Goal: Task Accomplishment & Management: Manage account settings

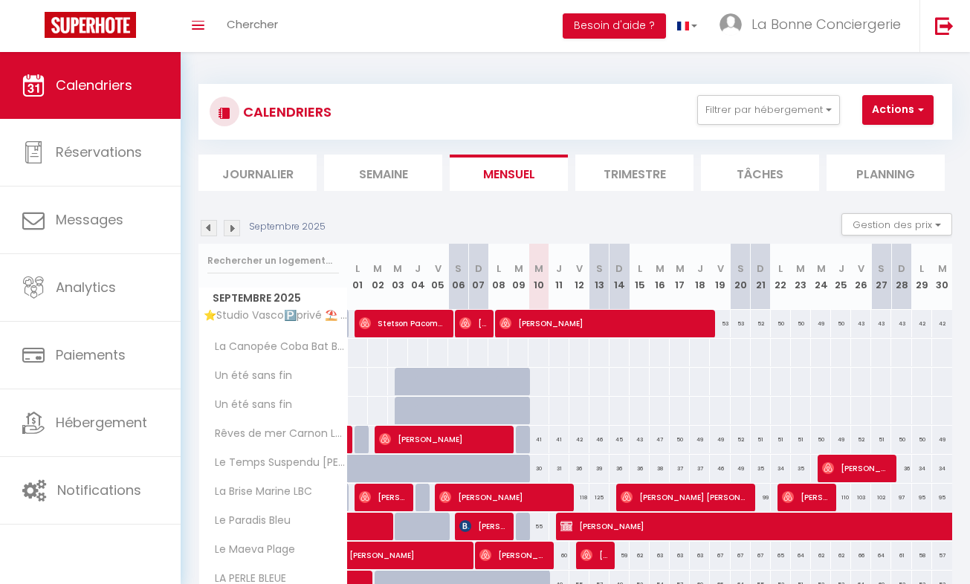
click at [207, 224] on img at bounding box center [209, 228] width 16 height 16
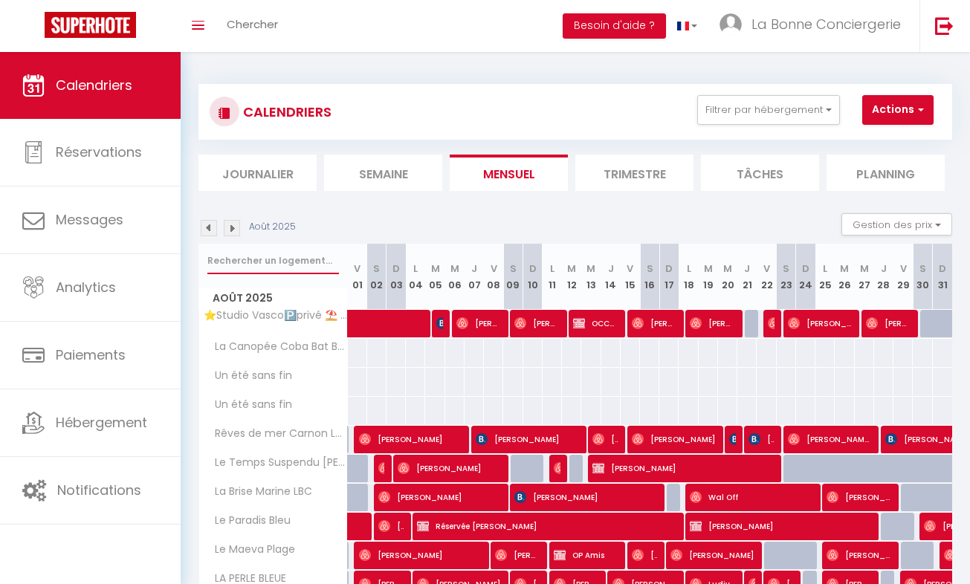
click at [235, 257] on input "text" at bounding box center [273, 261] width 132 height 27
type input "PL"
select select
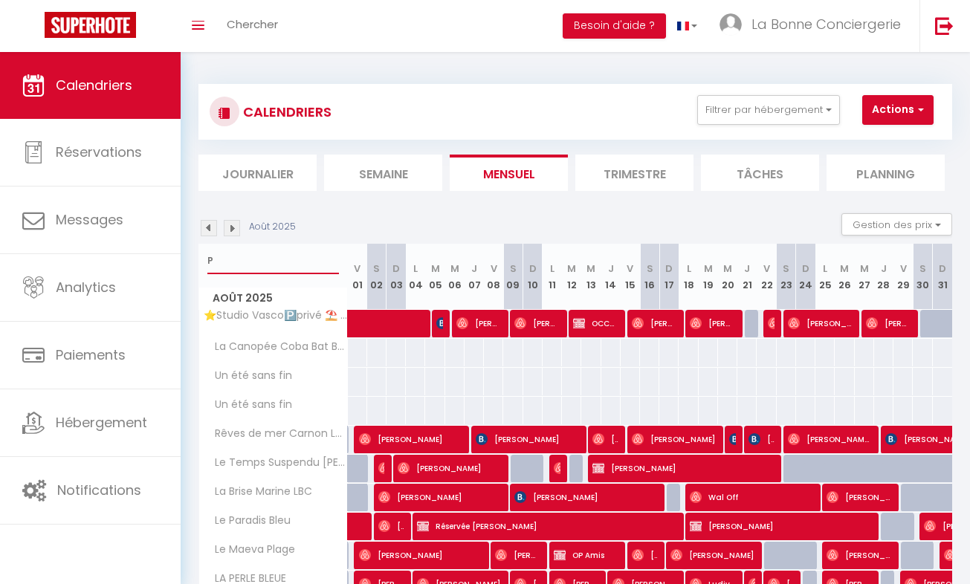
select select
type input "PLA"
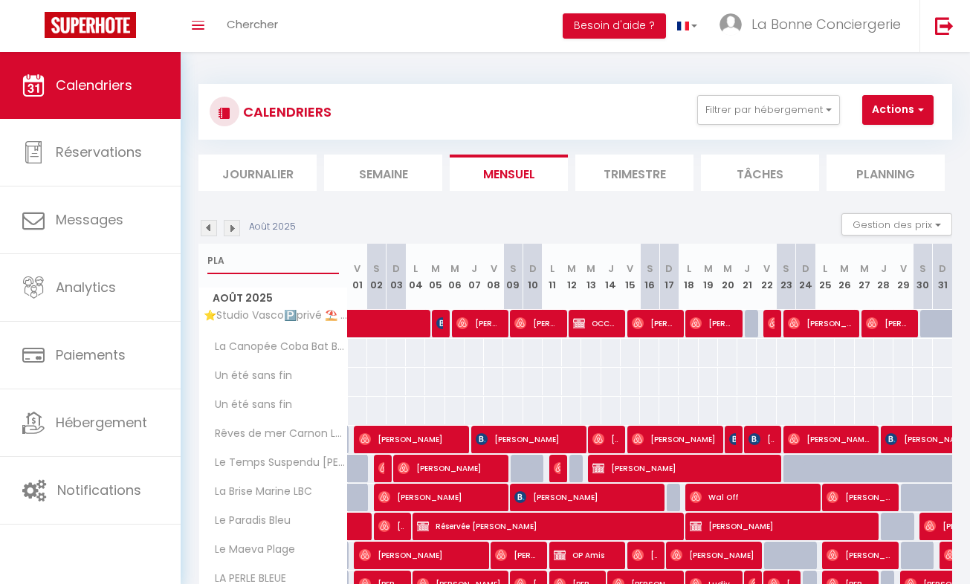
select select
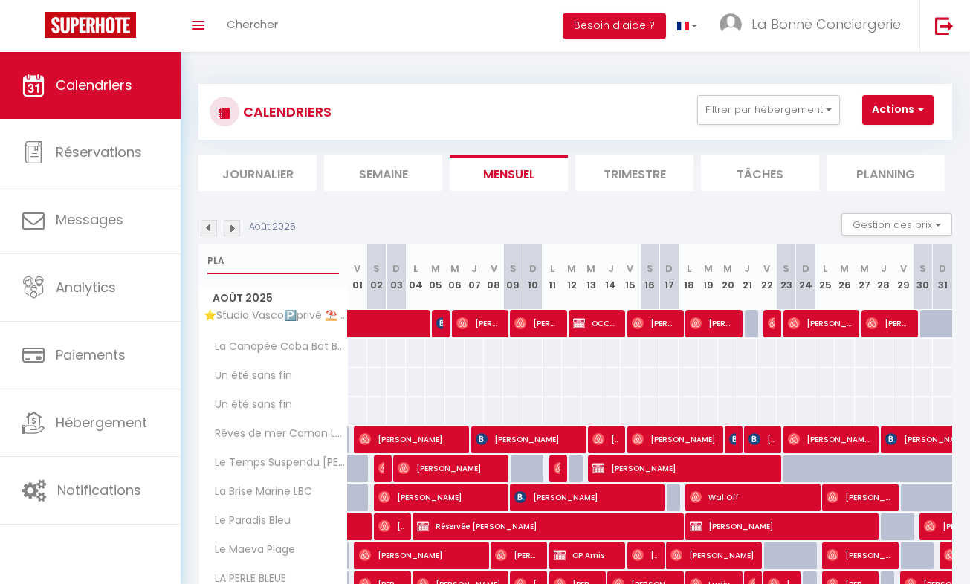
select select
type input "PLAPA"
select select
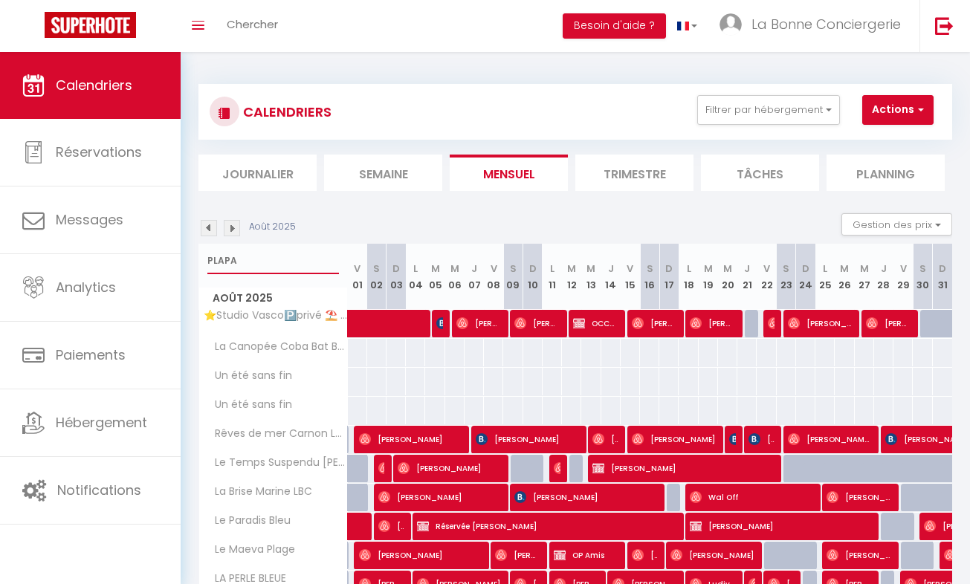
select select
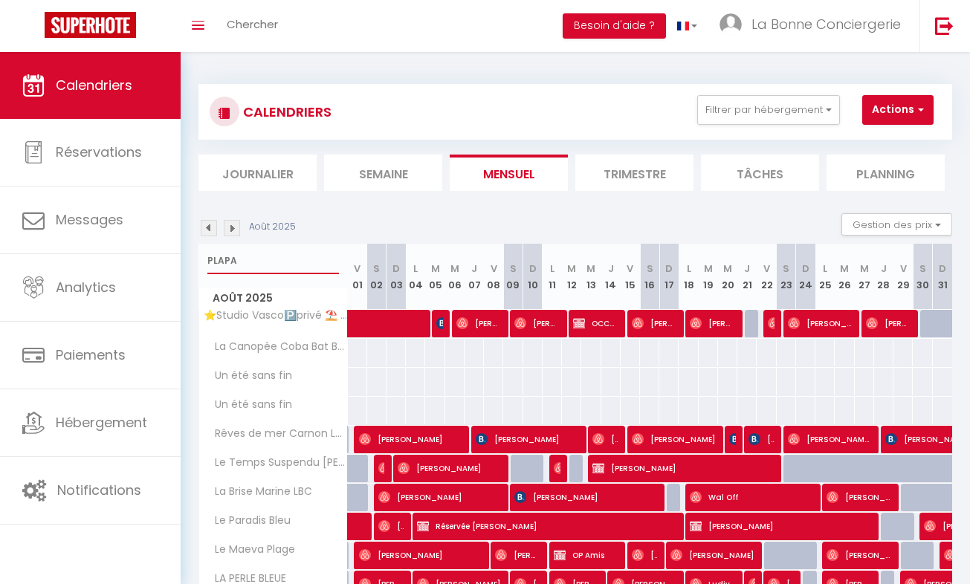
select select
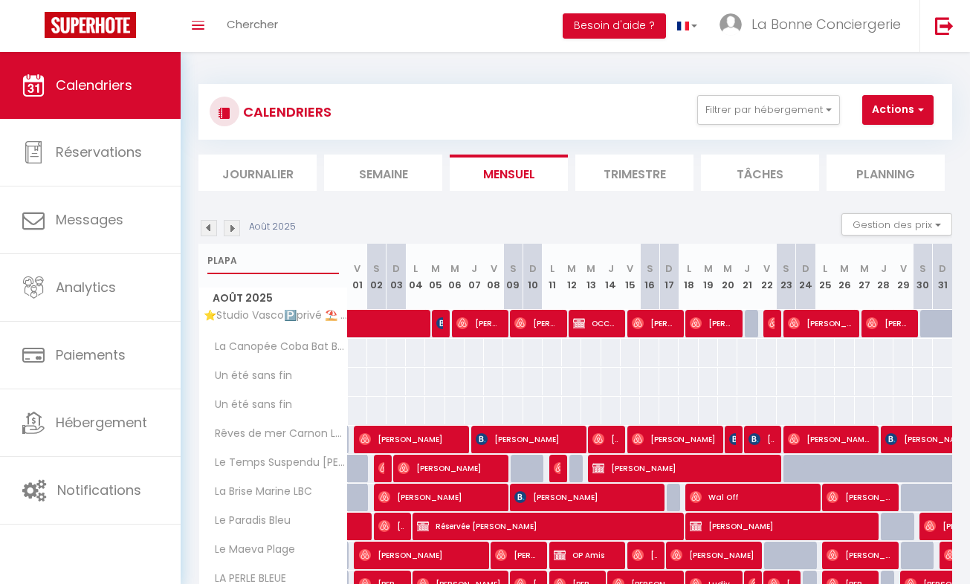
select select
type input "PLA"
select select
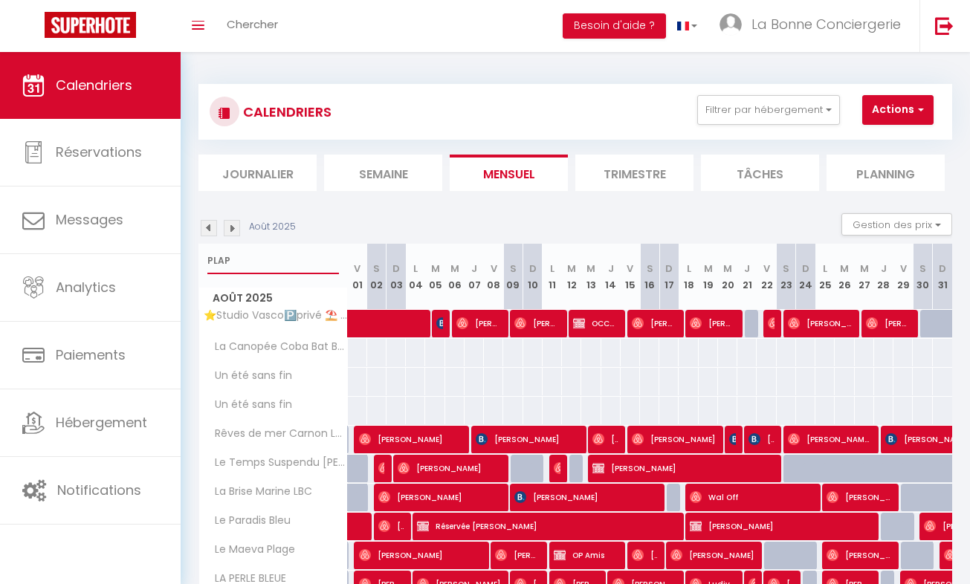
select select
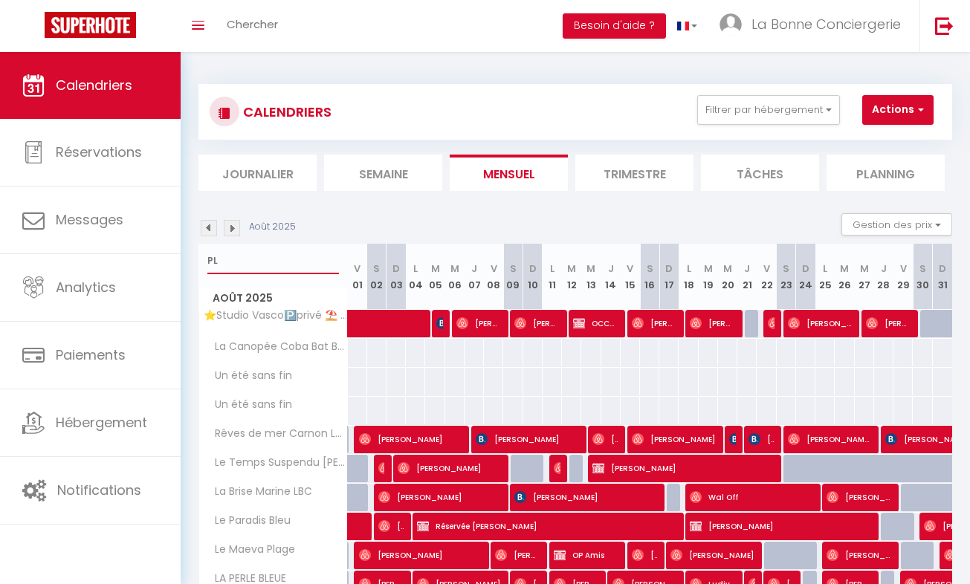
type input "P"
select select
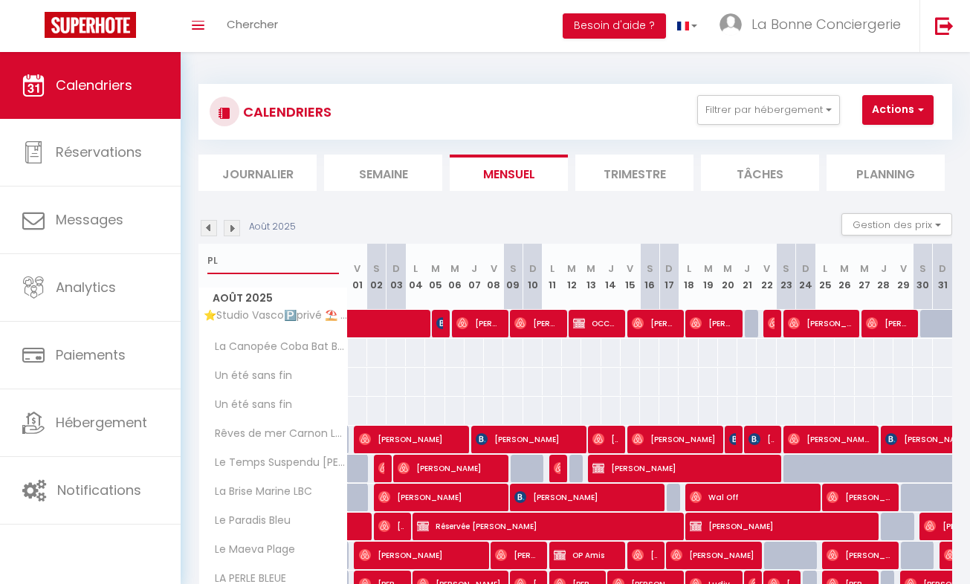
select select
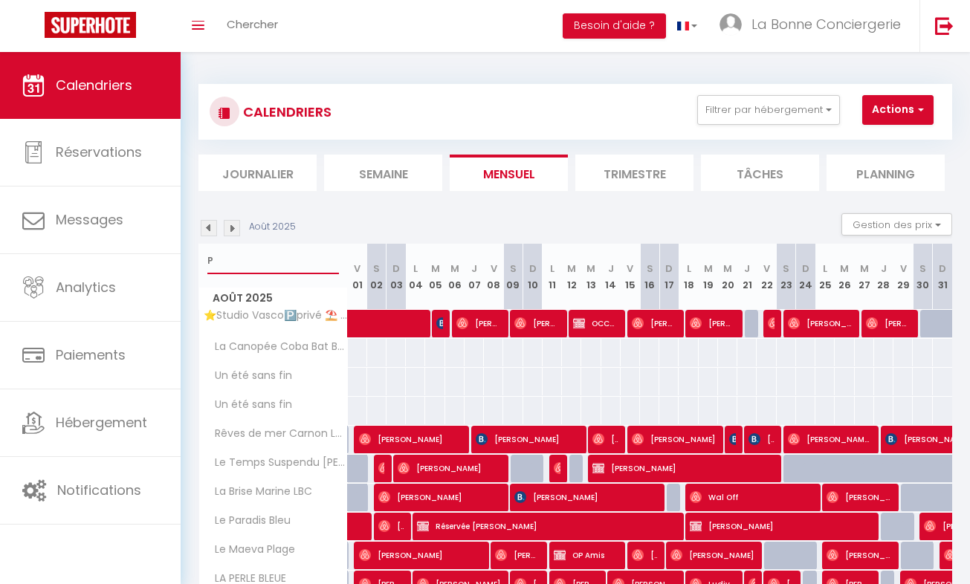
select select
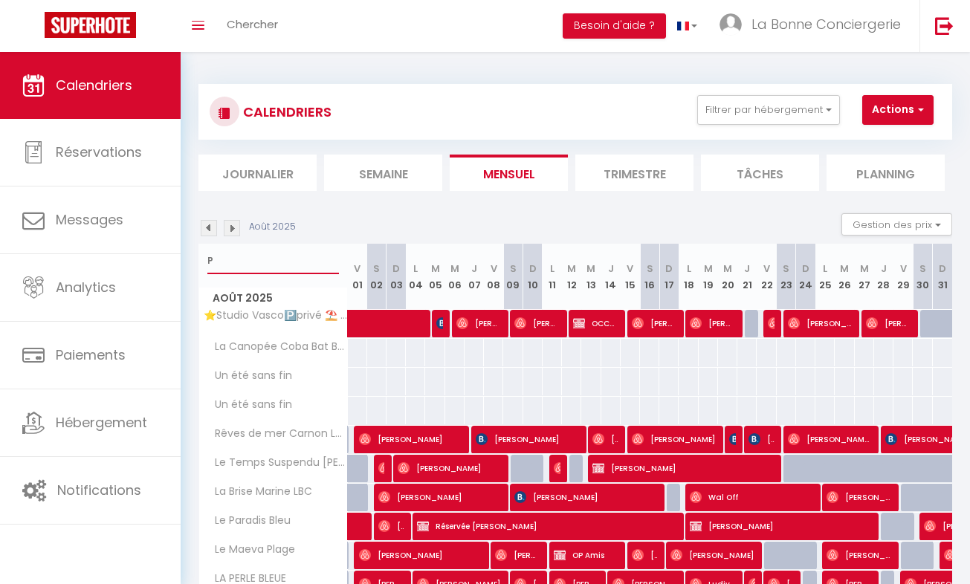
type input "PA"
select select
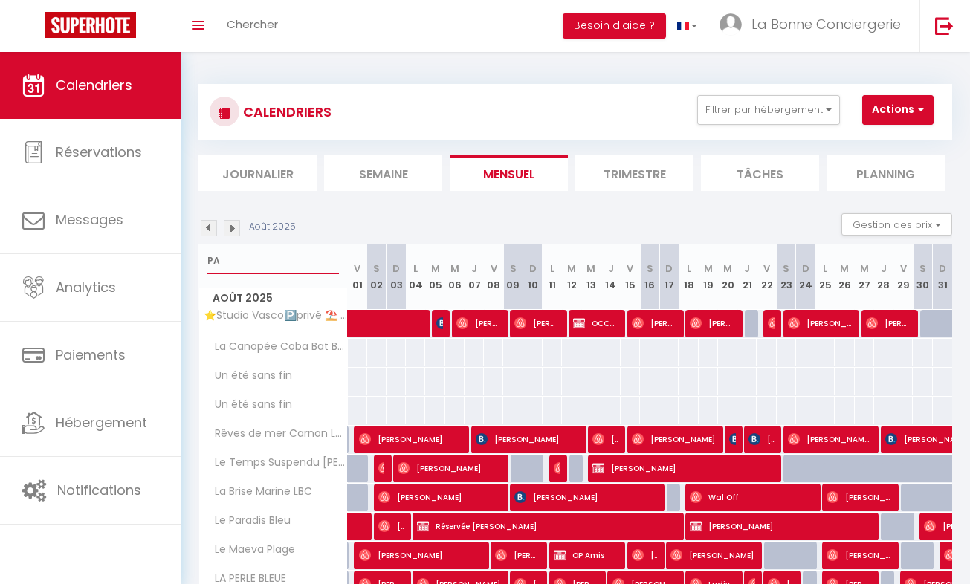
select select
type input "[PERSON_NAME]"
select select
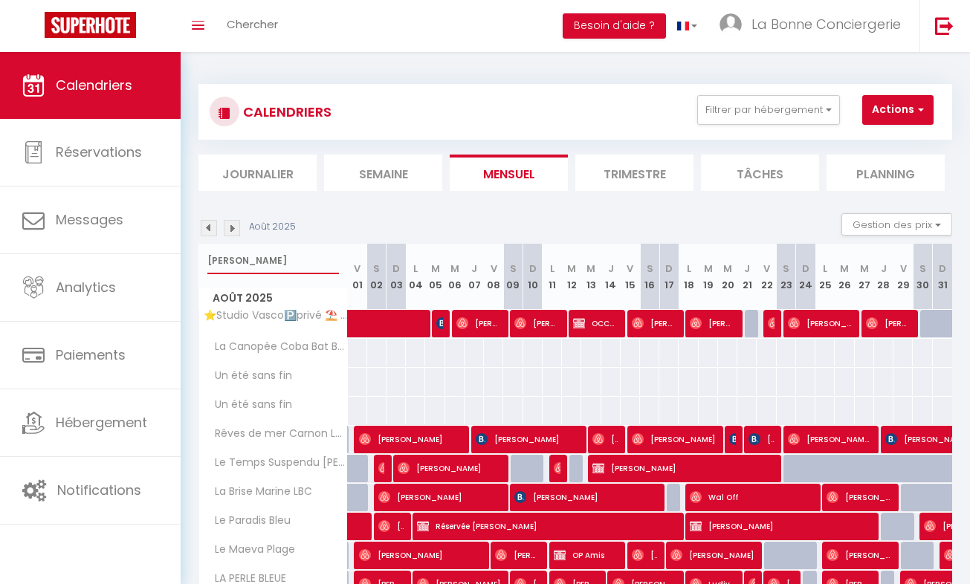
select select
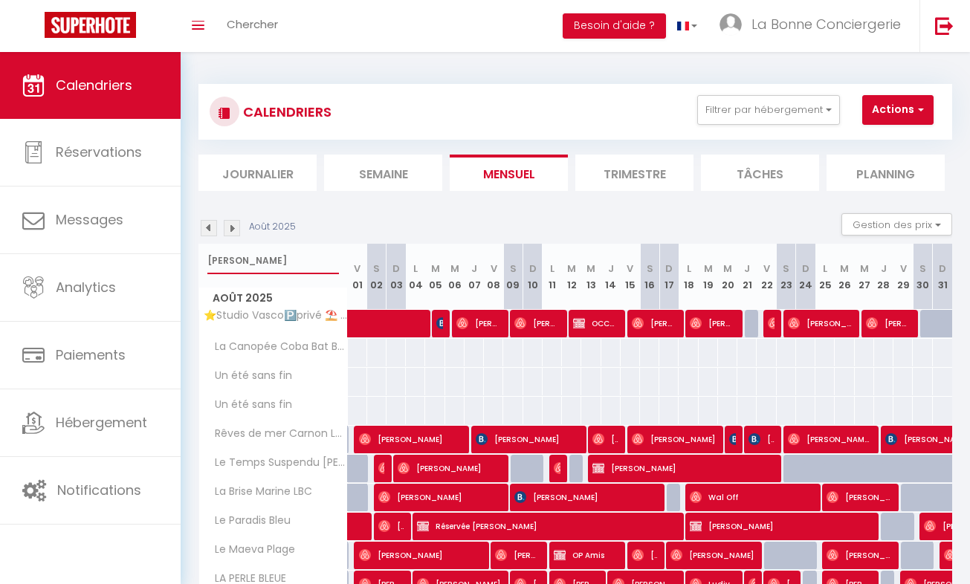
select select
type input "PAMPA"
select select
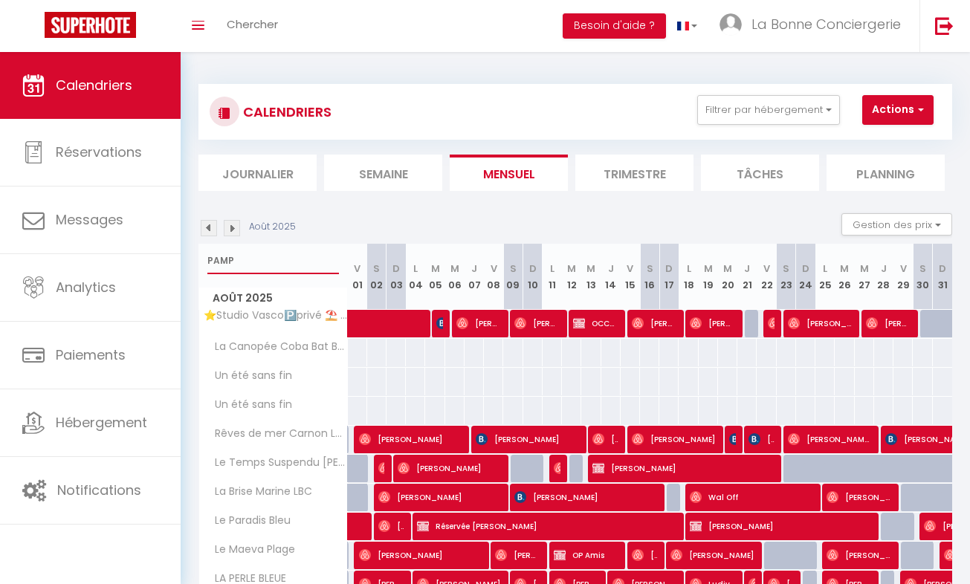
select select
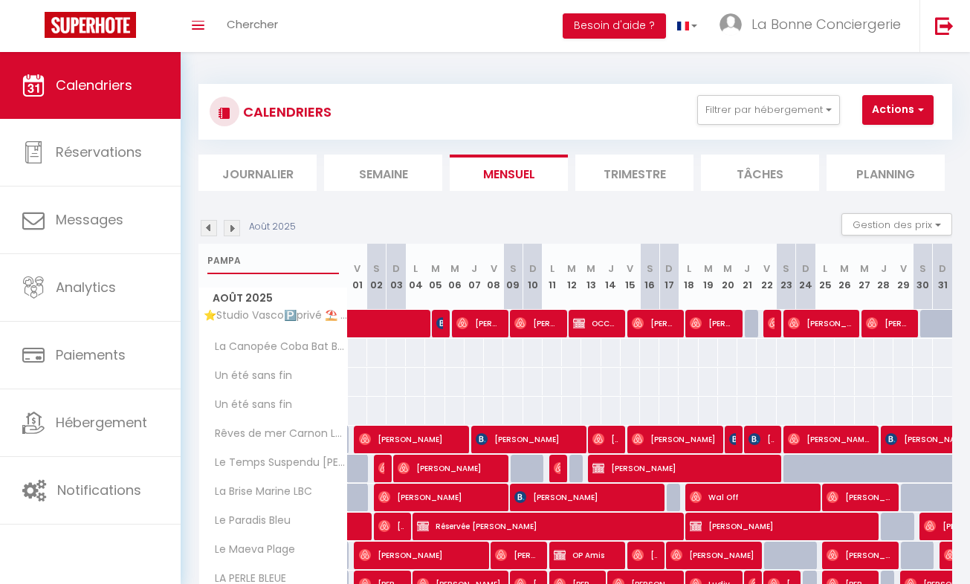
select select
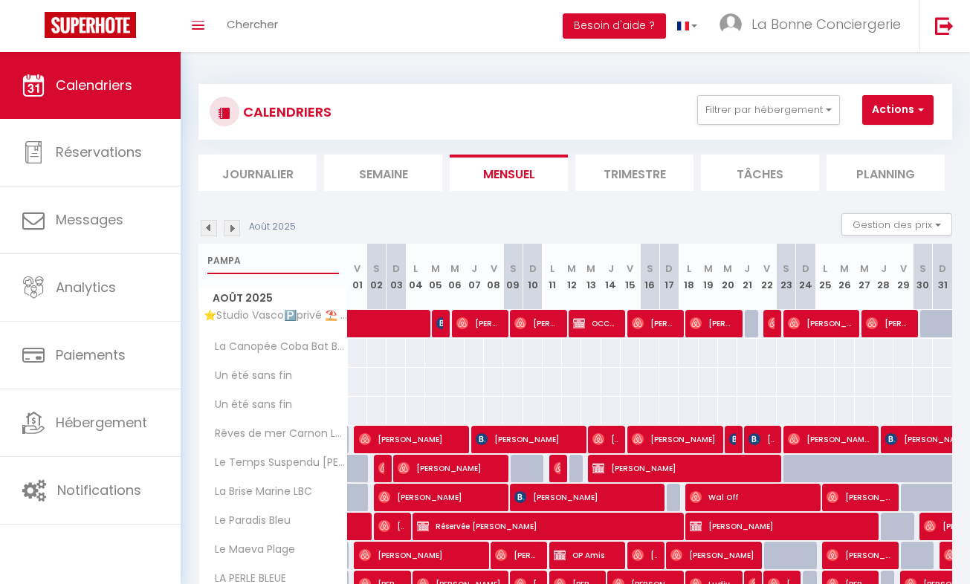
select select
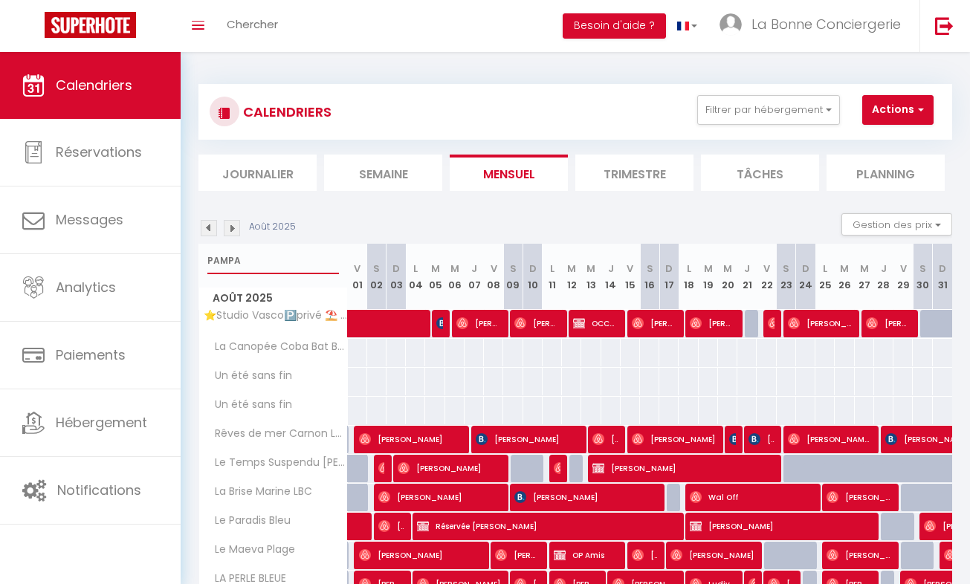
select select
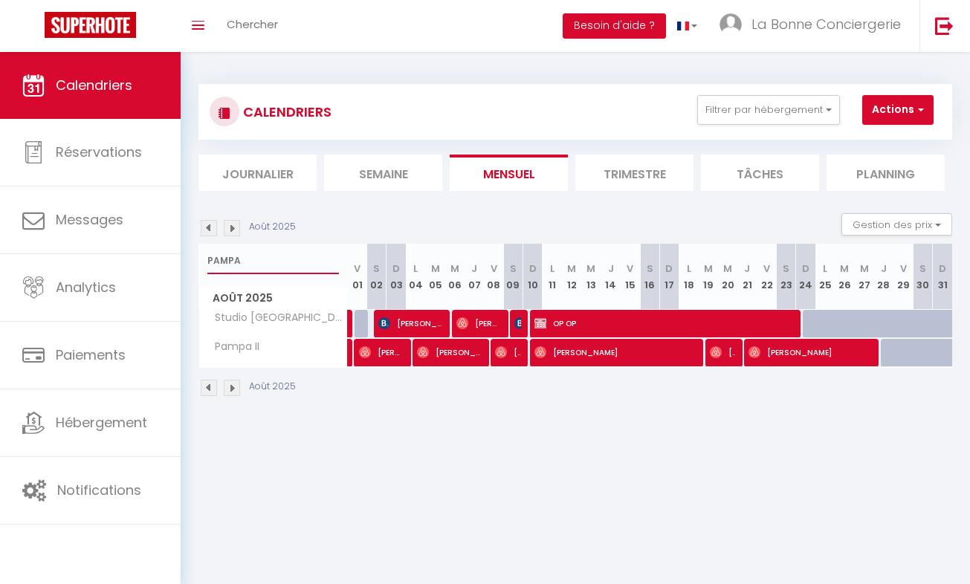
type input "PAMPA"
click at [405, 320] on span "[PERSON_NAME]" at bounding box center [410, 323] width 65 height 28
select select "OK"
select select "0"
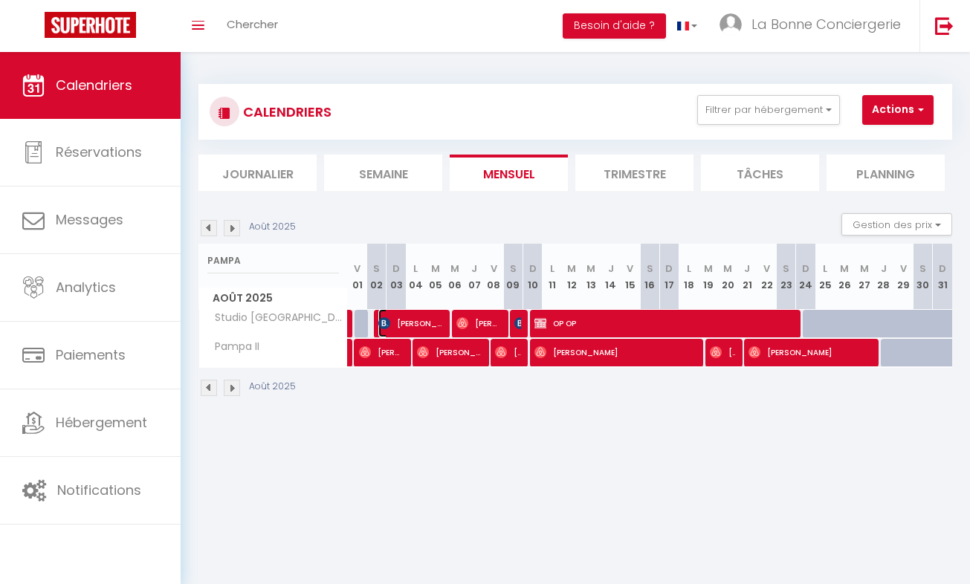
select select "0"
select select "1"
select select
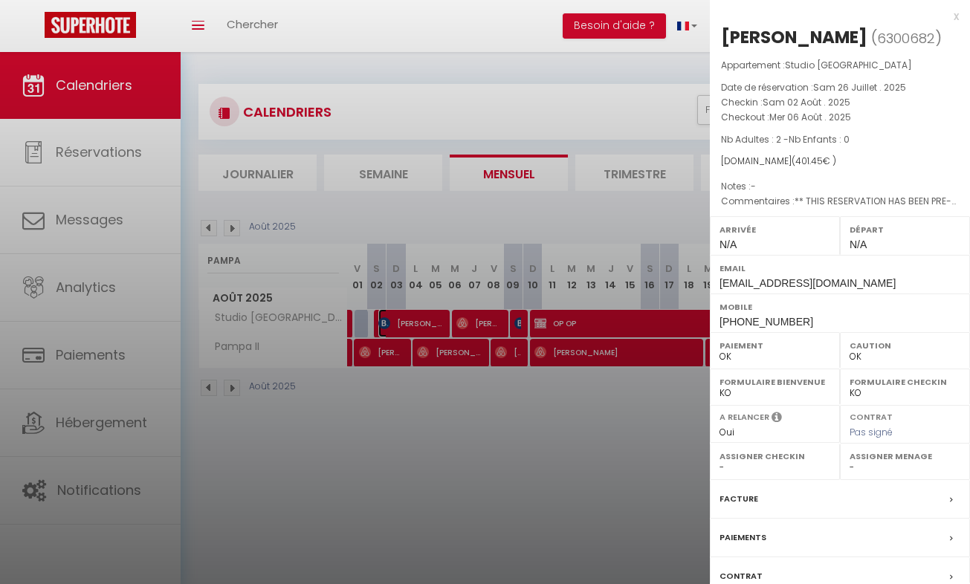
select select "38973"
click at [477, 318] on div at bounding box center [485, 292] width 970 height 584
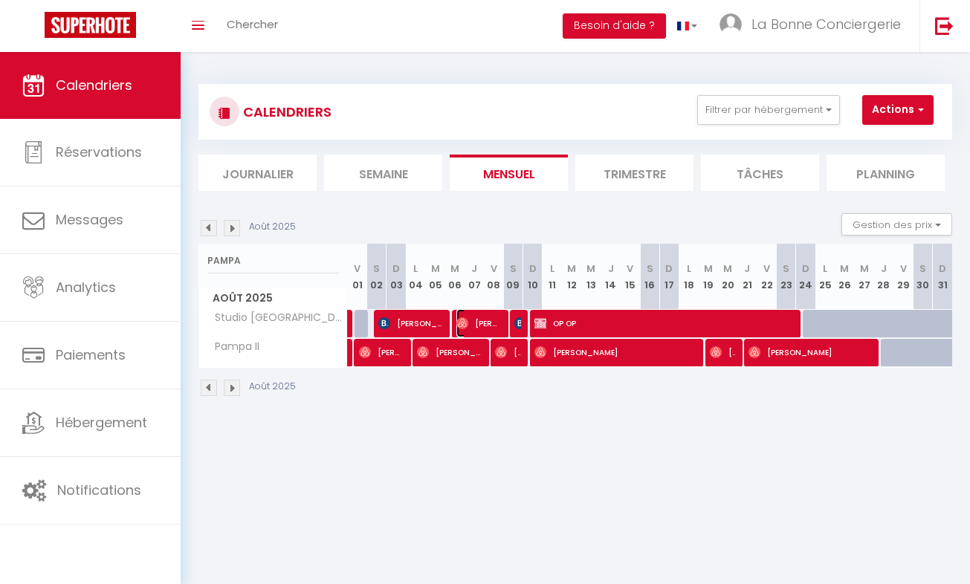
click at [477, 318] on span "[PERSON_NAME]" at bounding box center [479, 323] width 45 height 28
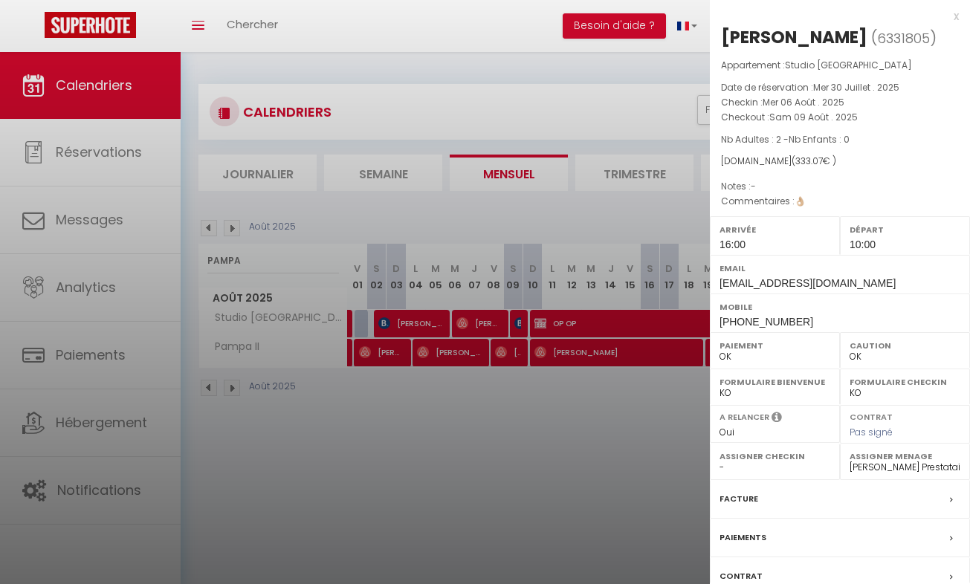
click at [543, 325] on div at bounding box center [485, 292] width 970 height 584
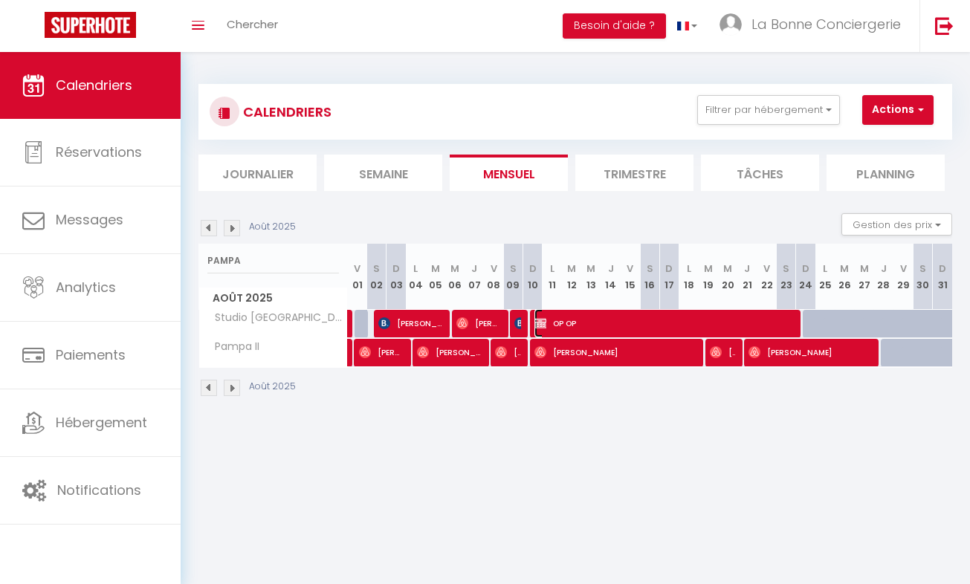
click at [543, 325] on span "OP OP" at bounding box center [664, 323] width 258 height 28
select select "0"
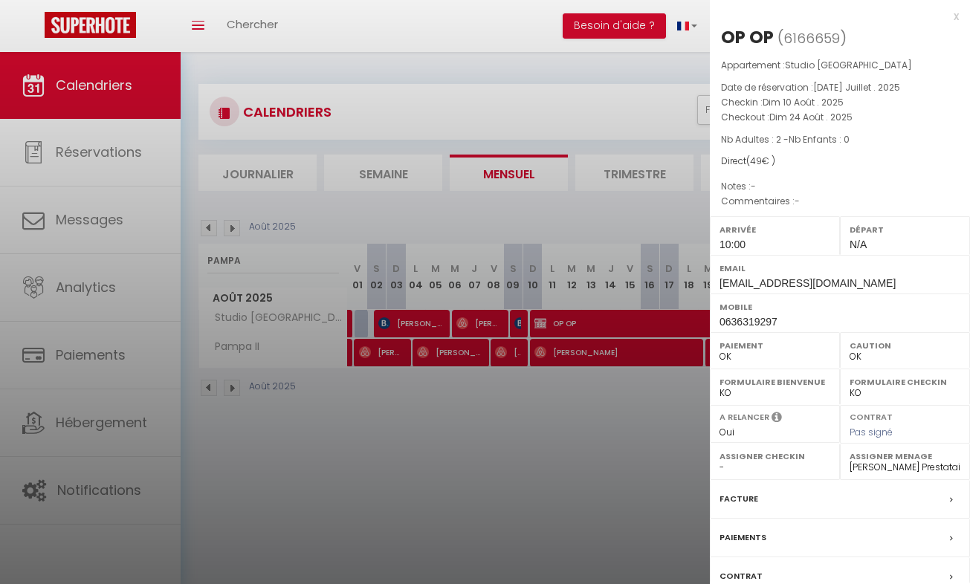
click at [440, 447] on div at bounding box center [485, 292] width 970 height 584
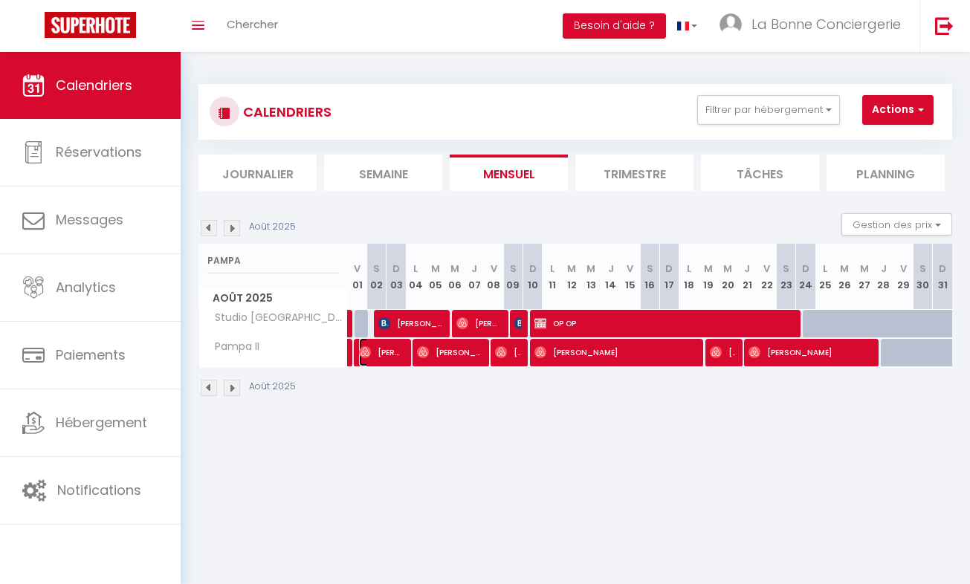
click at [380, 350] on span "[PERSON_NAME]" at bounding box center [381, 352] width 45 height 28
select select "46397"
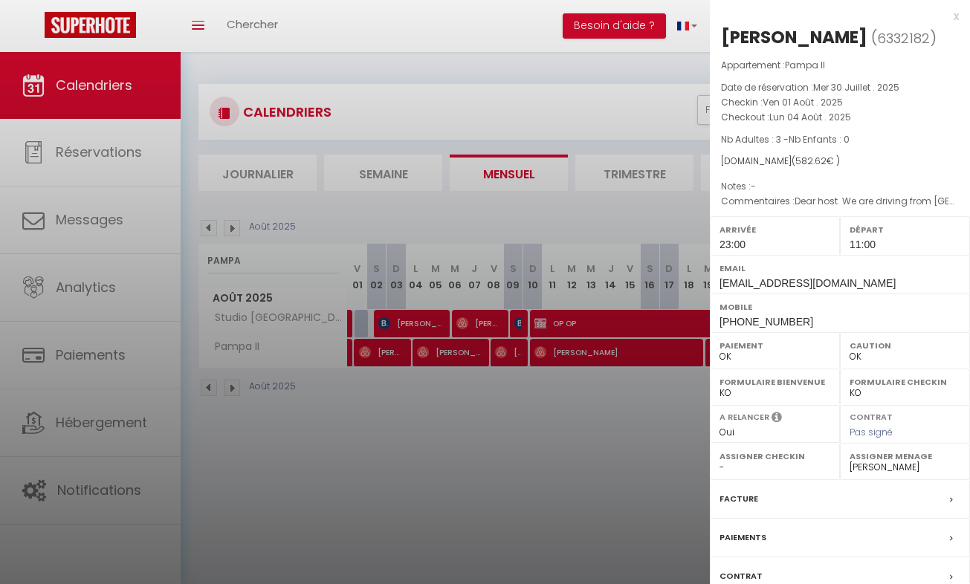
click at [376, 471] on div at bounding box center [485, 292] width 970 height 584
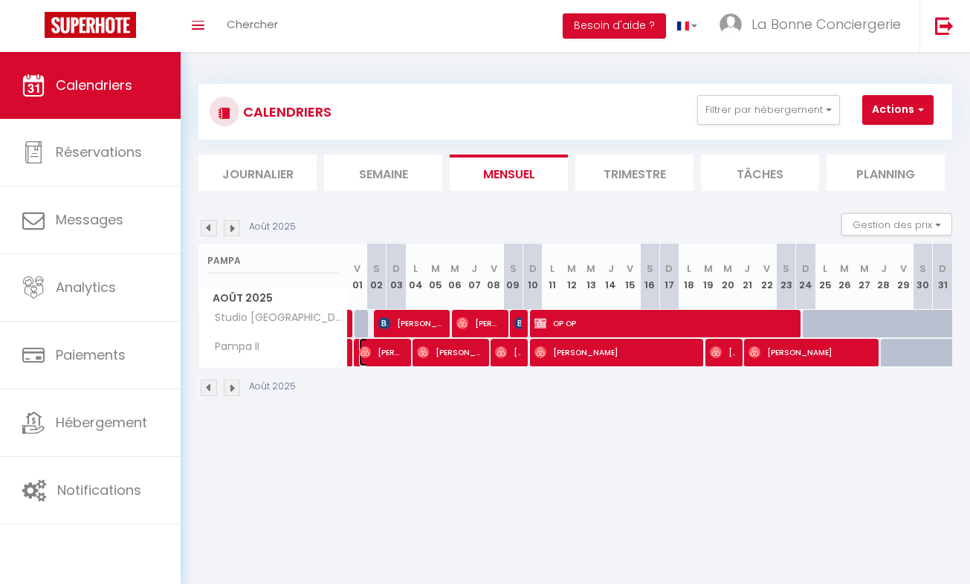
click at [389, 361] on span "[PERSON_NAME]" at bounding box center [381, 352] width 45 height 28
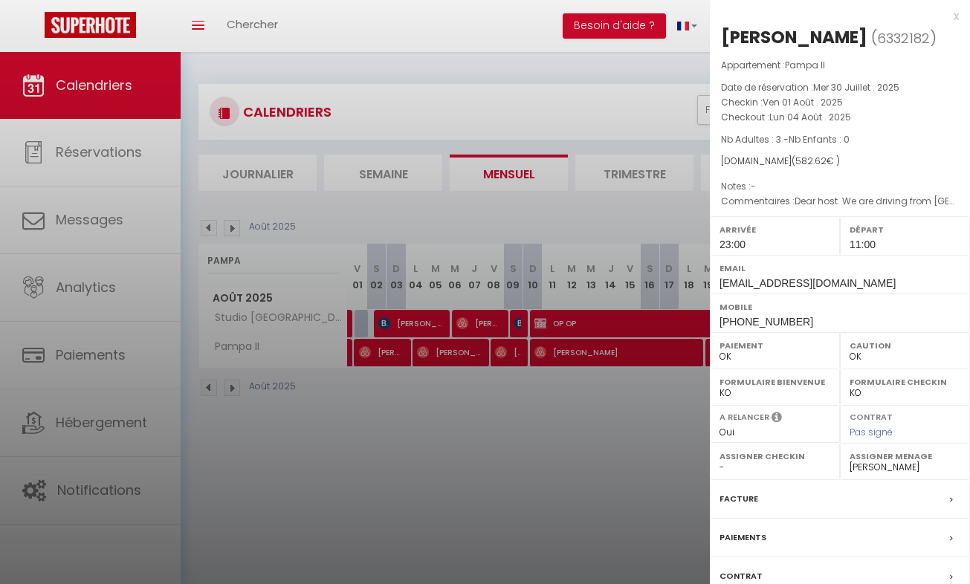
click at [460, 356] on div at bounding box center [485, 292] width 970 height 584
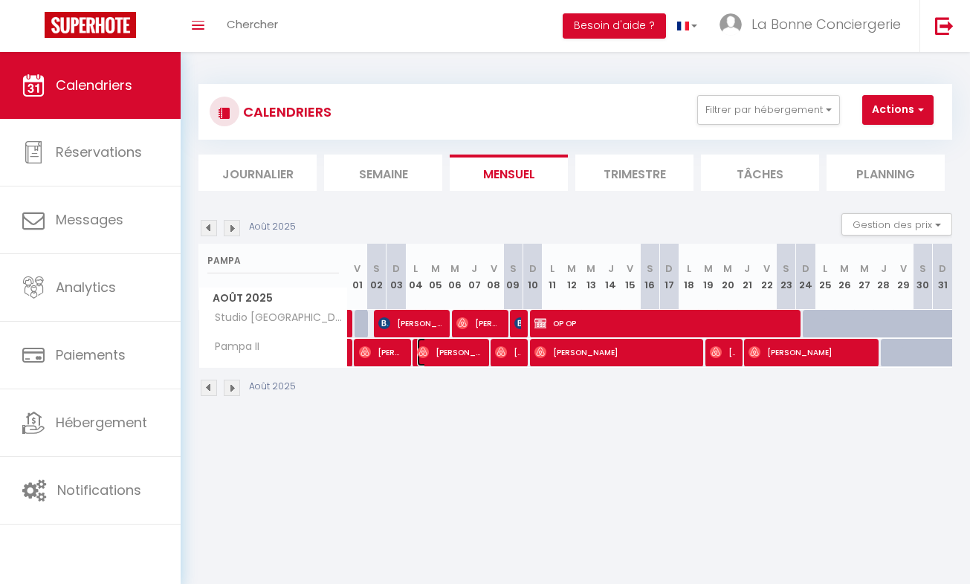
click at [460, 356] on span "[PERSON_NAME]" at bounding box center [449, 352] width 65 height 28
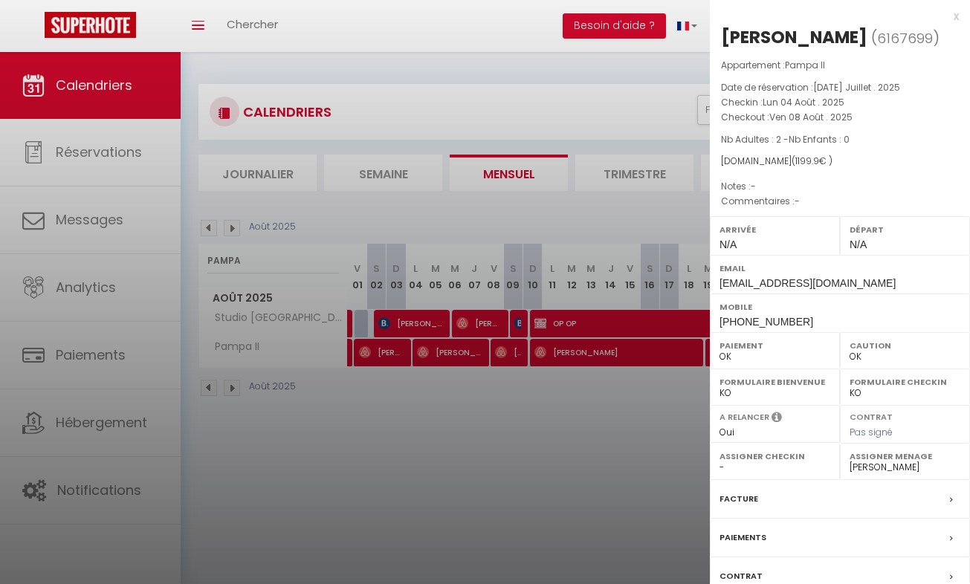
click at [512, 348] on div at bounding box center [485, 292] width 970 height 584
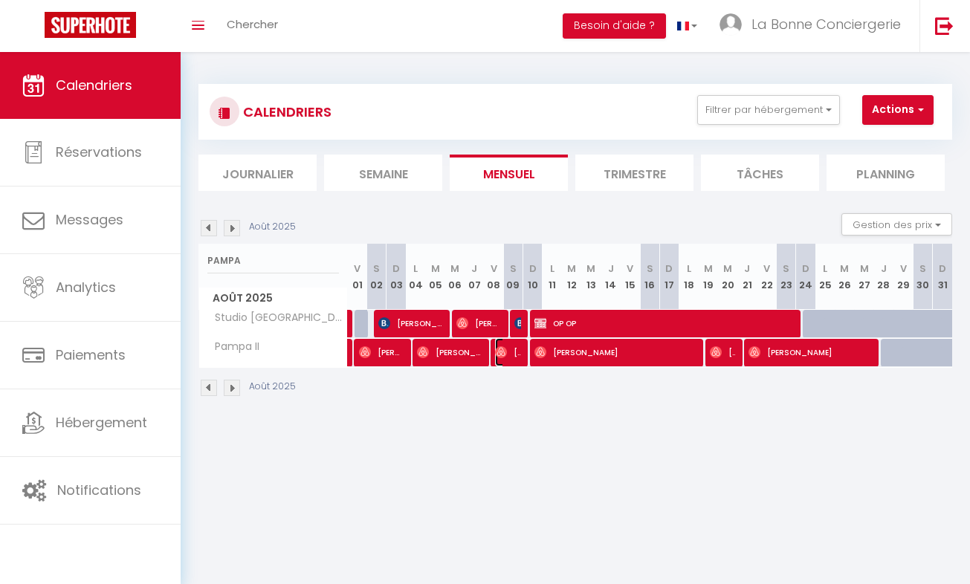
click at [512, 348] on span "[PERSON_NAME]" at bounding box center [508, 352] width 26 height 28
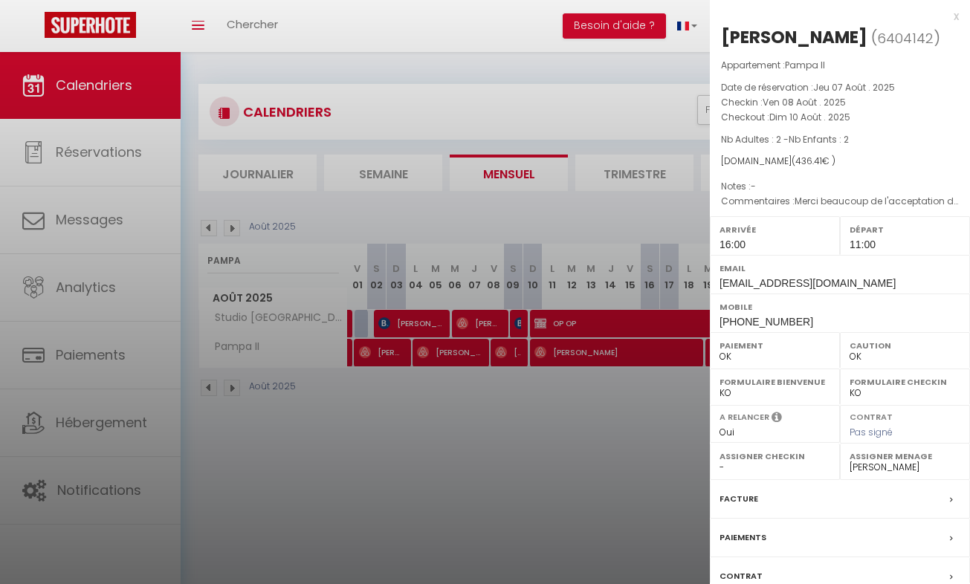
click at [512, 348] on div at bounding box center [485, 292] width 970 height 584
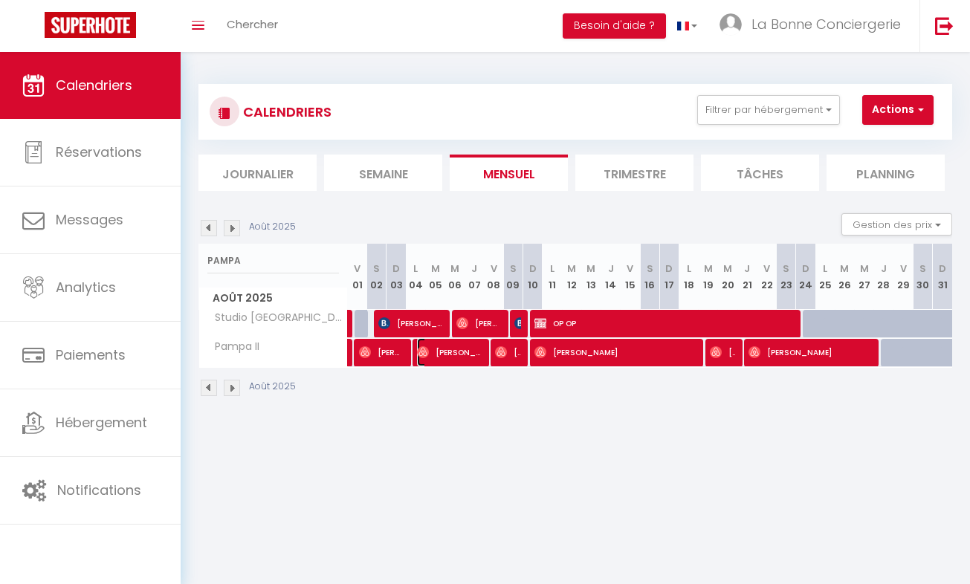
click at [461, 345] on span "[PERSON_NAME]" at bounding box center [449, 352] width 65 height 28
select select "0"
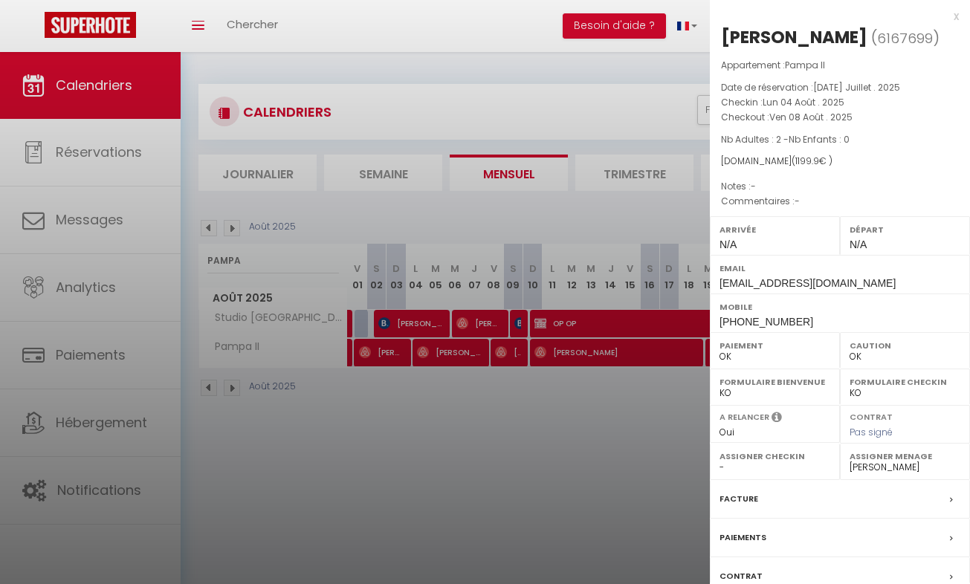
click at [364, 361] on div at bounding box center [485, 292] width 970 height 584
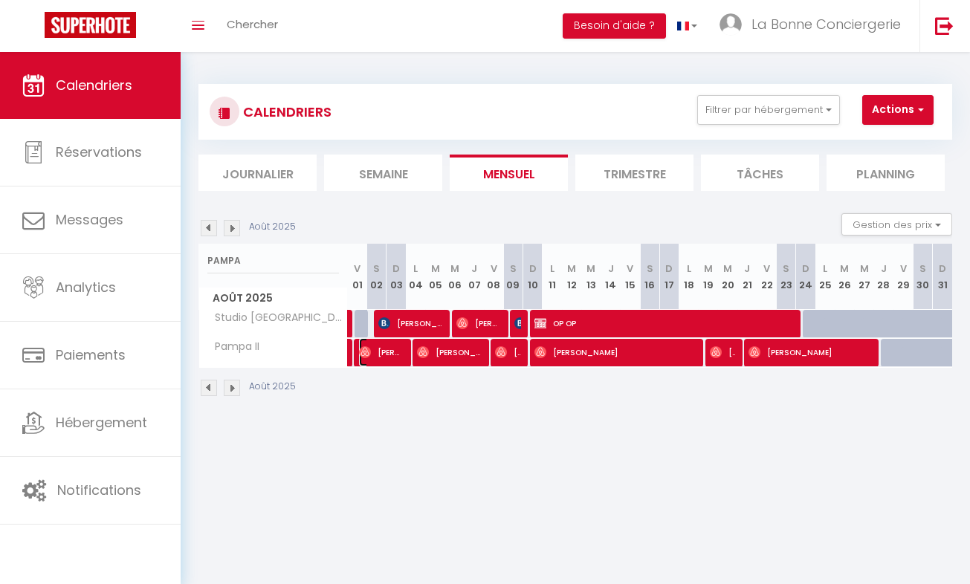
click at [374, 361] on span "[PERSON_NAME]" at bounding box center [381, 352] width 45 height 28
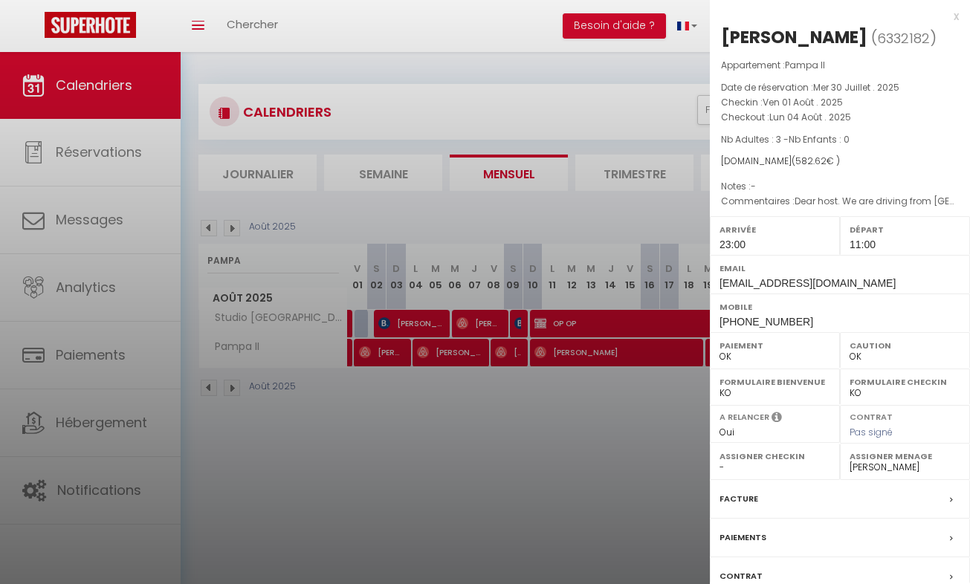
click at [579, 349] on div at bounding box center [485, 292] width 970 height 584
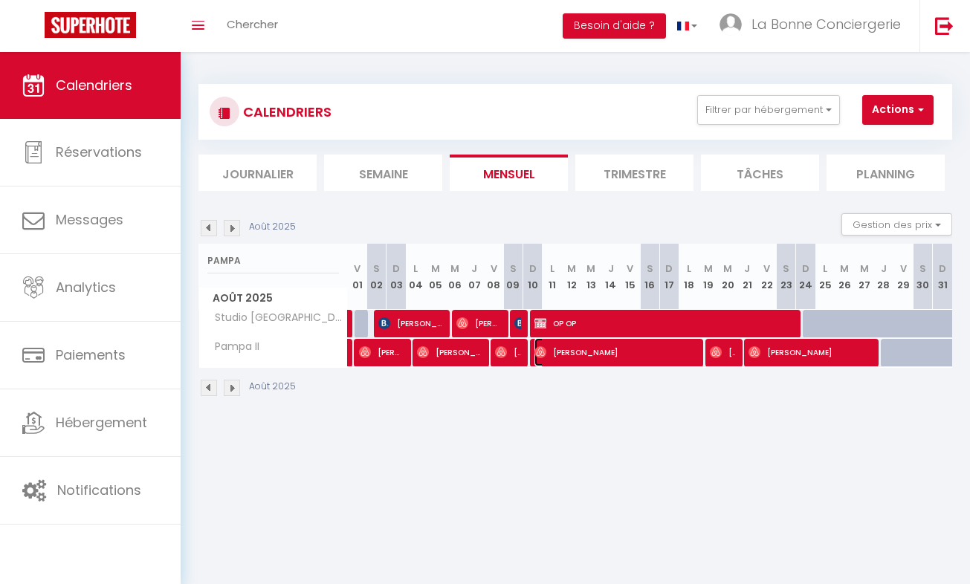
click at [579, 349] on span "[PERSON_NAME]" at bounding box center [615, 352] width 161 height 28
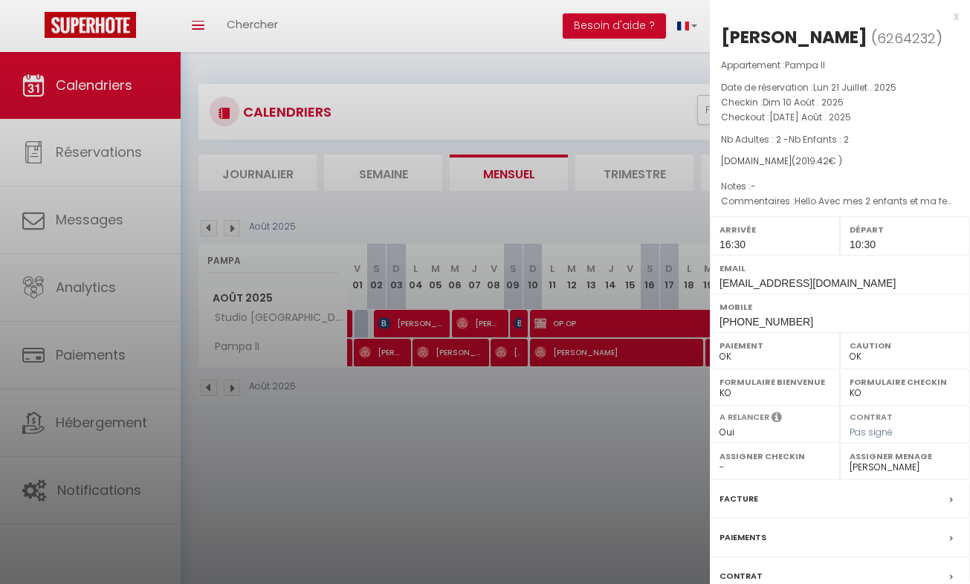
click at [552, 410] on div at bounding box center [485, 292] width 970 height 584
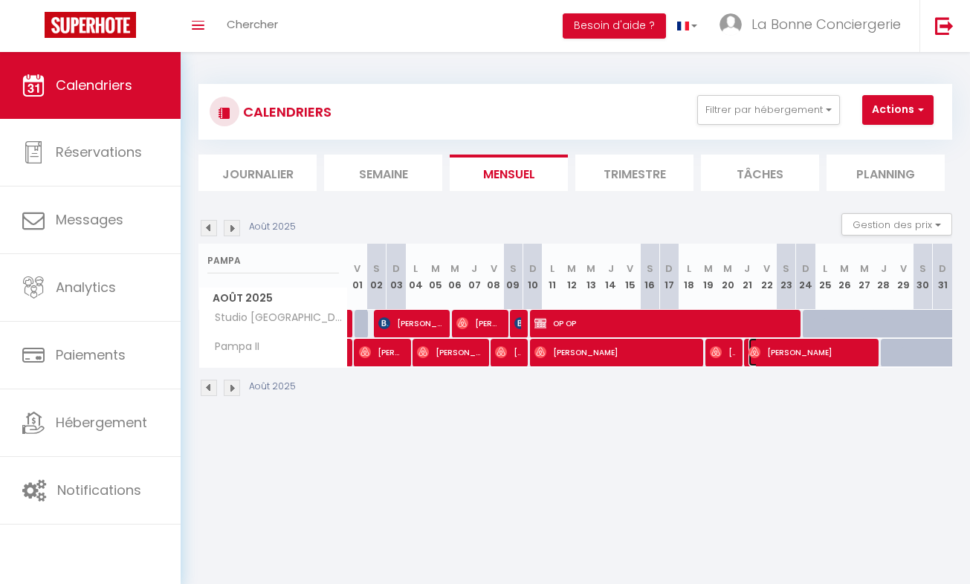
click at [767, 354] on span "[PERSON_NAME]" at bounding box center [810, 352] width 123 height 28
select select
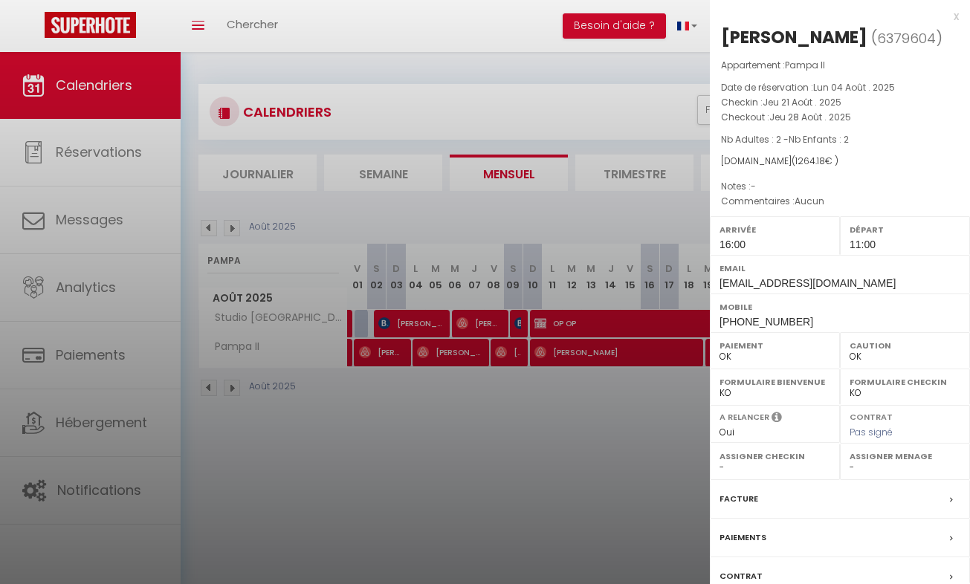
click at [649, 377] on div at bounding box center [485, 292] width 970 height 584
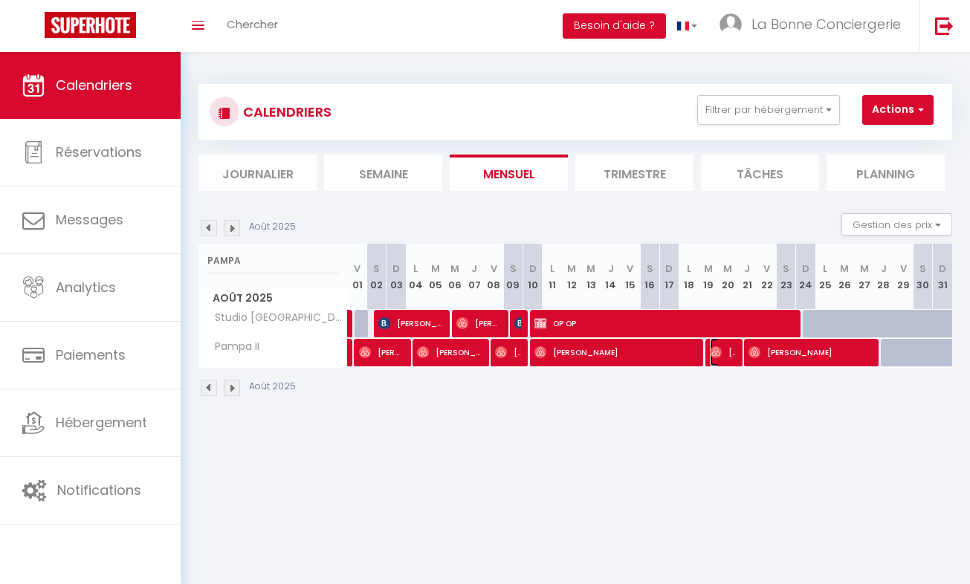
click at [715, 348] on img at bounding box center [716, 353] width 12 height 12
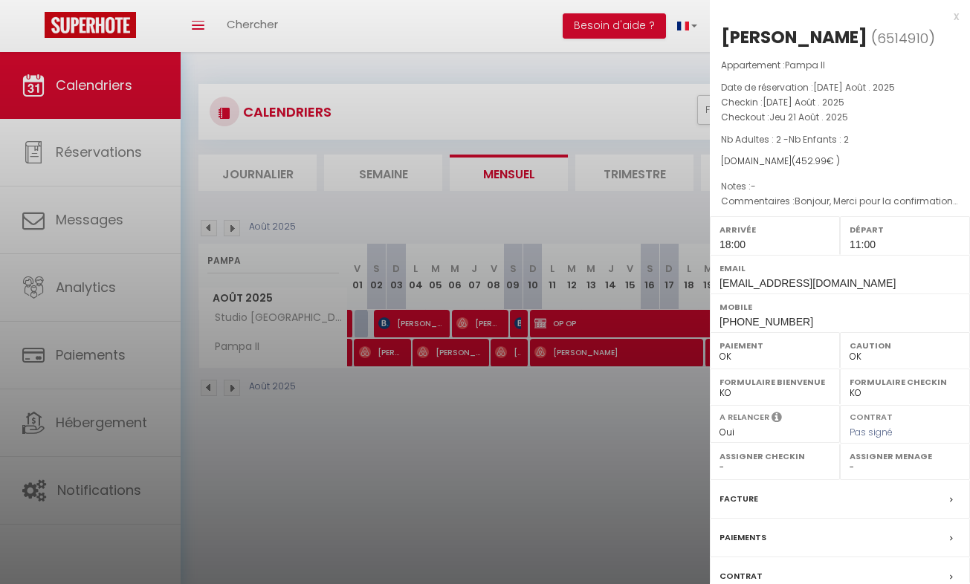
click at [567, 390] on div at bounding box center [485, 292] width 970 height 584
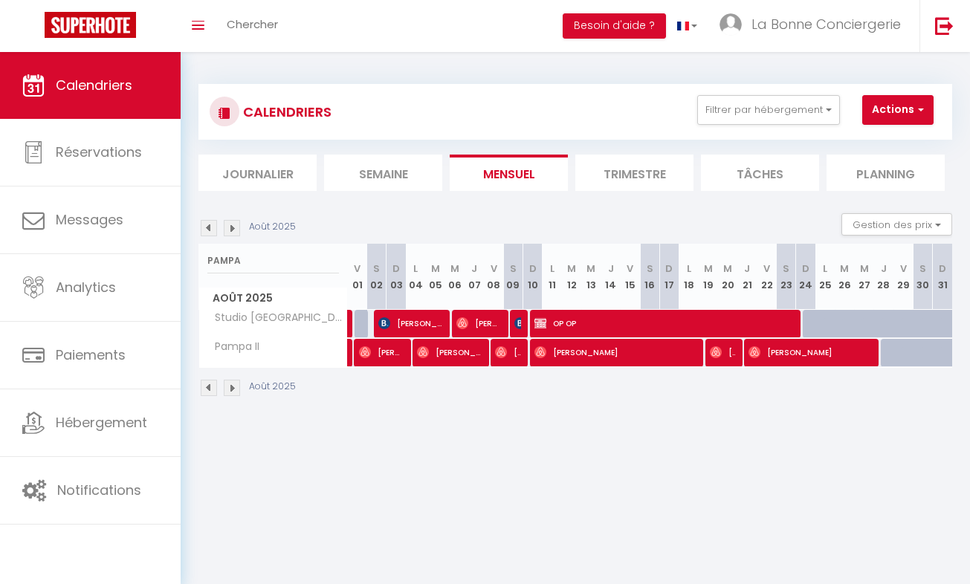
click at [232, 391] on img at bounding box center [232, 388] width 16 height 16
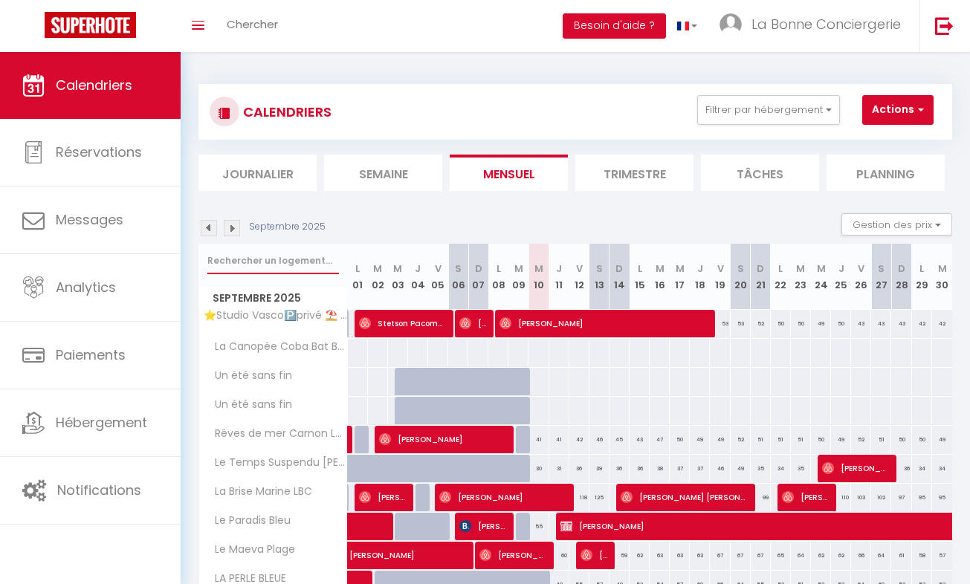
click at [268, 258] on input "text" at bounding box center [273, 261] width 132 height 27
type input "P"
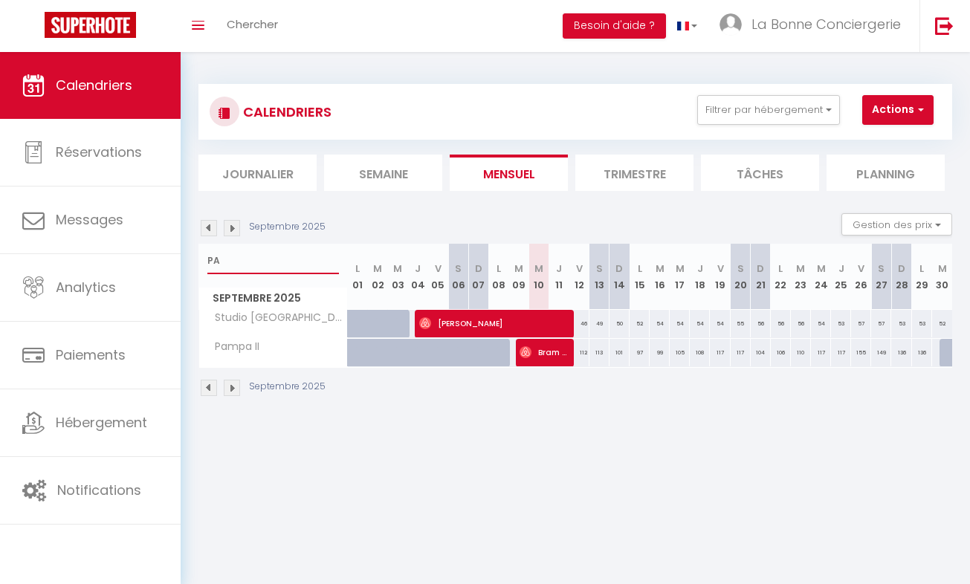
type input "P"
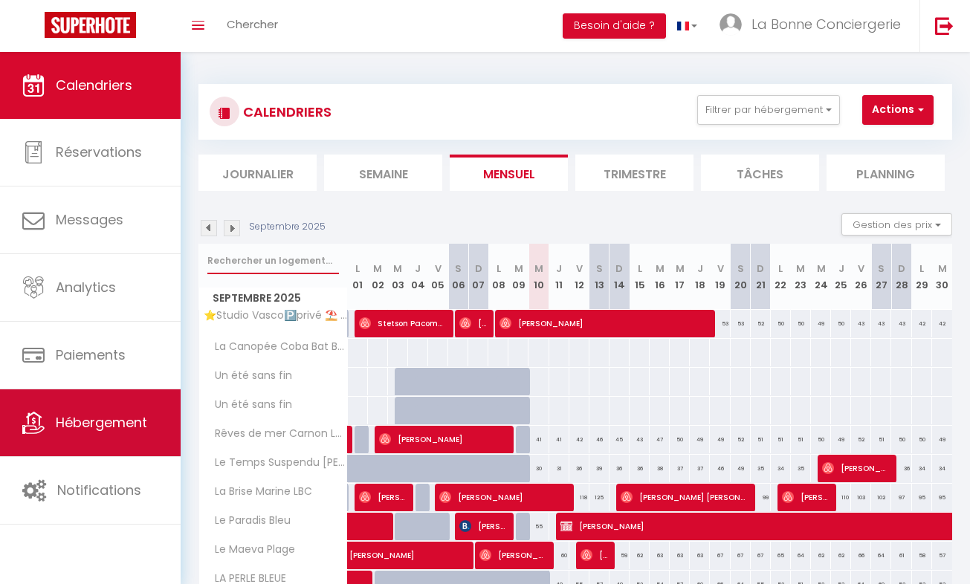
click at [35, 398] on link "Hébergement" at bounding box center [90, 423] width 181 height 67
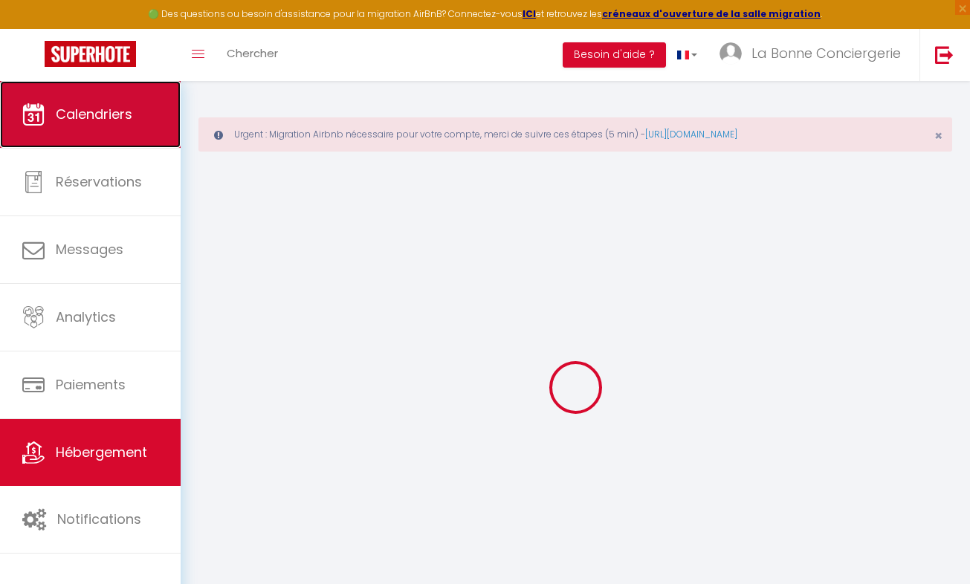
click at [82, 116] on span "Calendriers" at bounding box center [94, 114] width 77 height 19
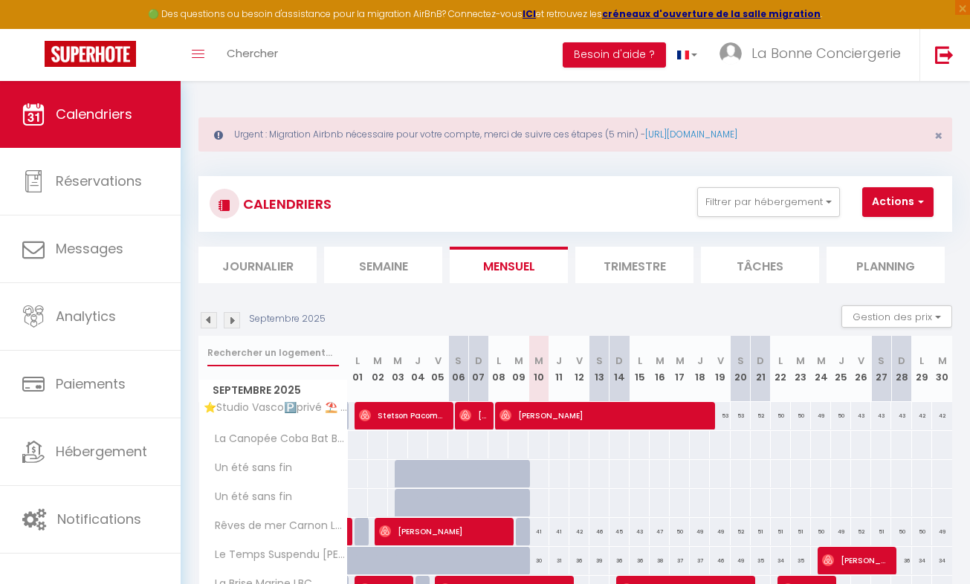
click at [251, 363] on input "text" at bounding box center [273, 353] width 132 height 27
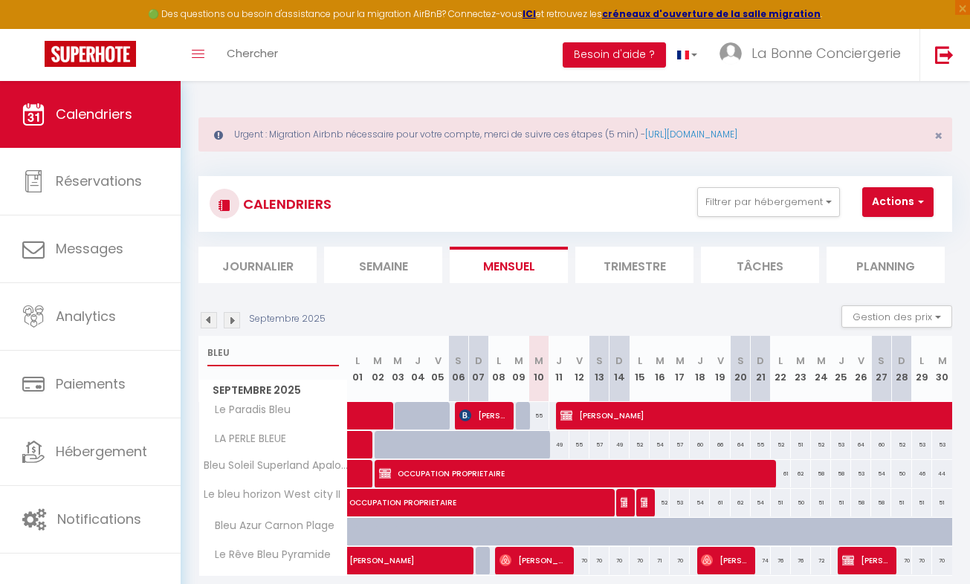
click at [274, 347] on input "BLEU" at bounding box center [273, 353] width 132 height 27
type input "B"
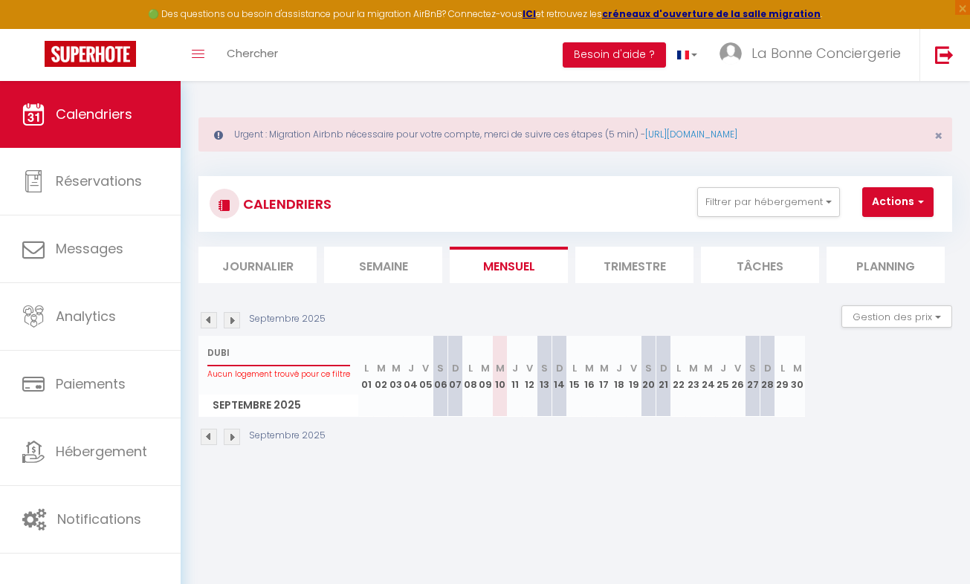
click at [275, 351] on input "DUBI" at bounding box center [278, 353] width 143 height 27
type input "D"
